Goal: Task Accomplishment & Management: Manage account settings

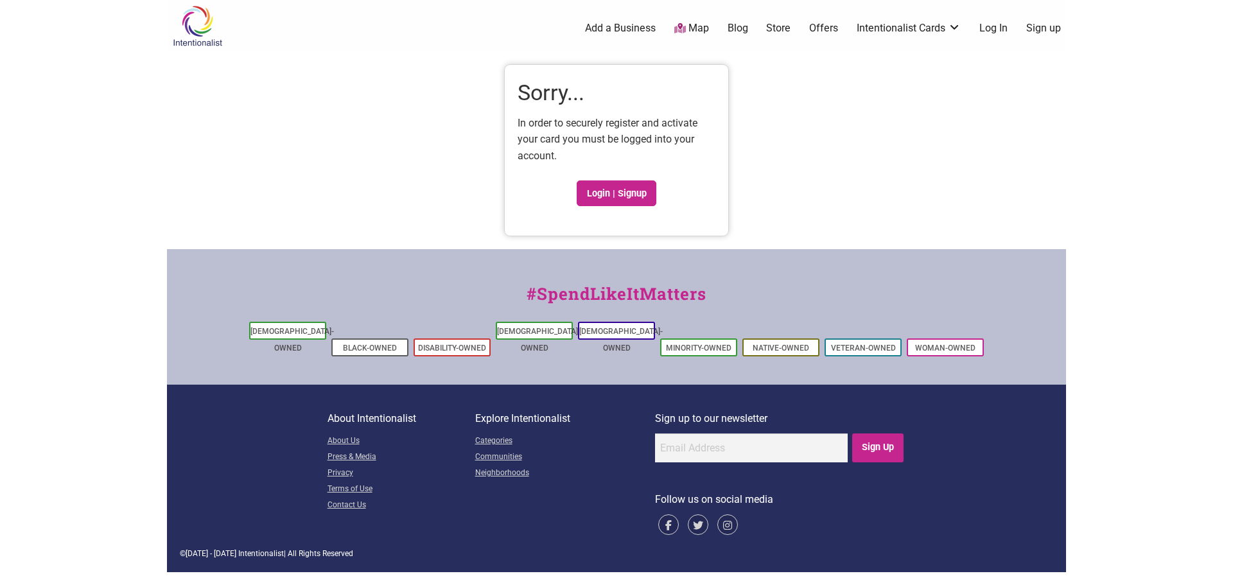
click at [982, 22] on link "Log In" at bounding box center [993, 28] width 28 height 14
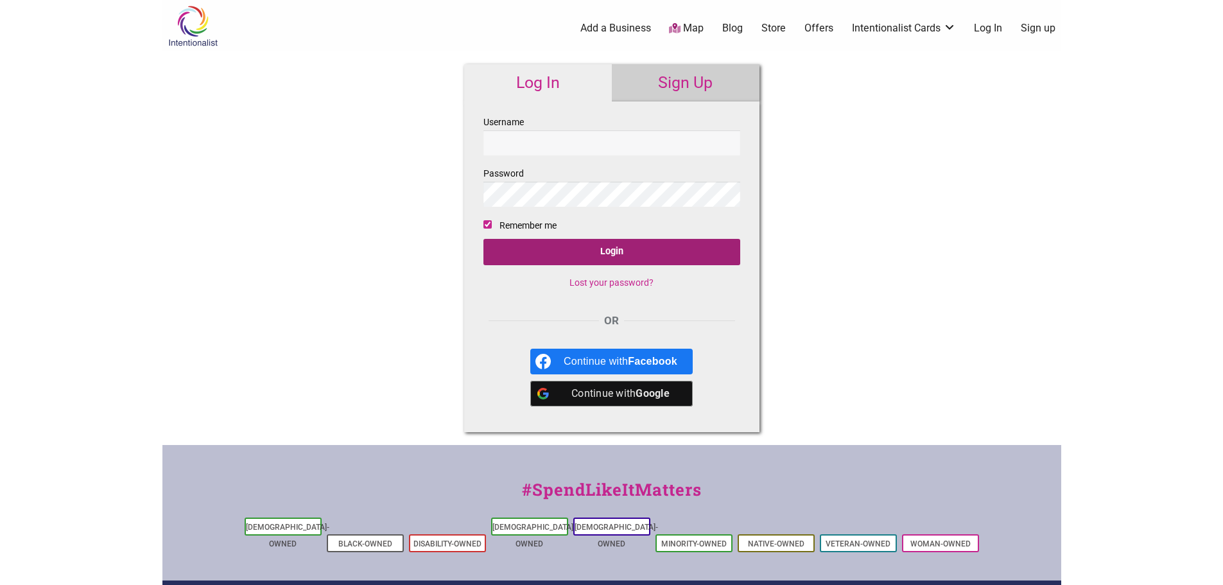
type input "[PERSON_NAME][EMAIL_ADDRESS][DOMAIN_NAME]"
click at [579, 242] on input "Login" at bounding box center [612, 252] width 257 height 26
